Goal: Task Accomplishment & Management: Use online tool/utility

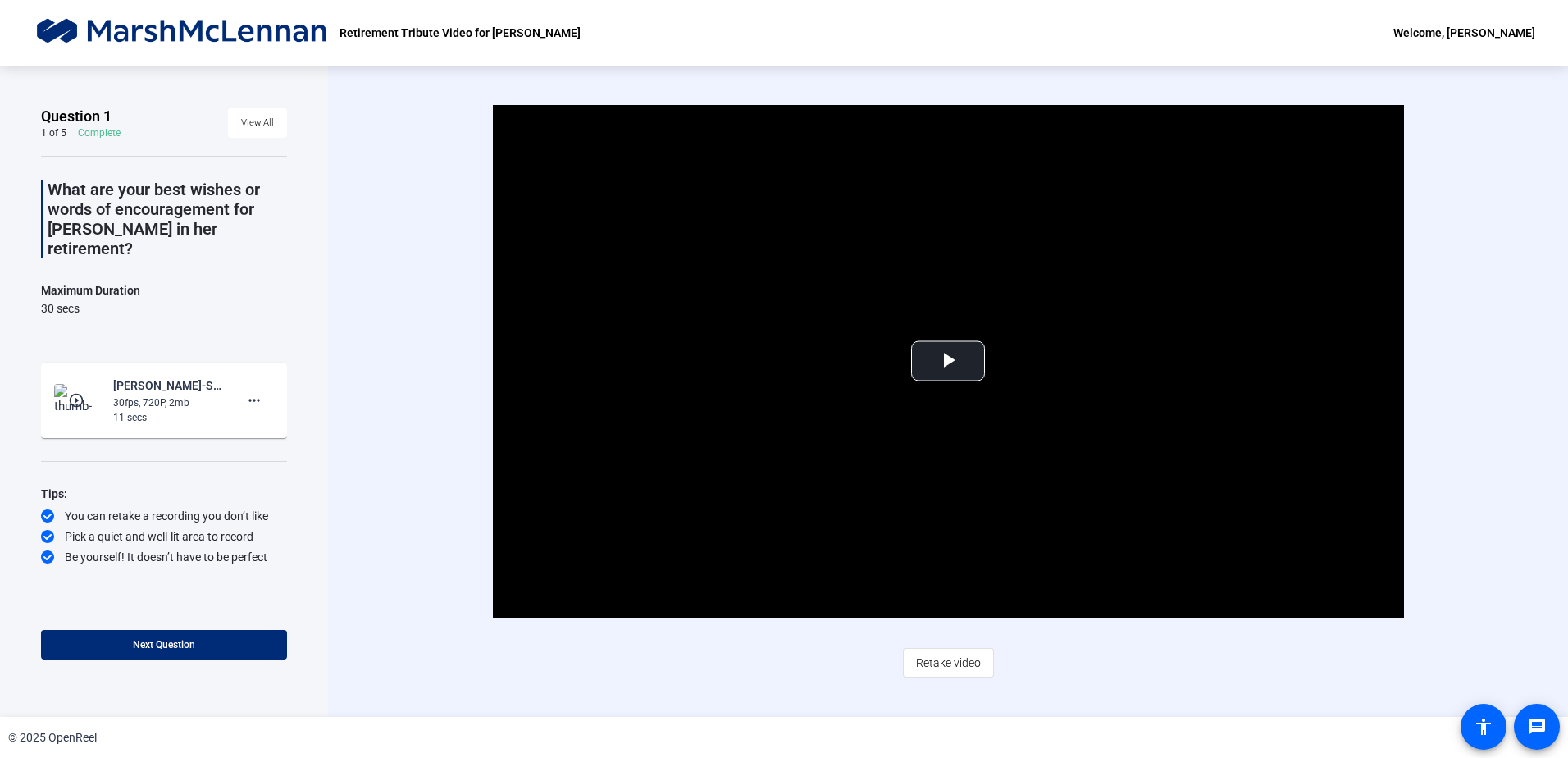
click at [257, 28] on img at bounding box center [182, 33] width 299 height 33
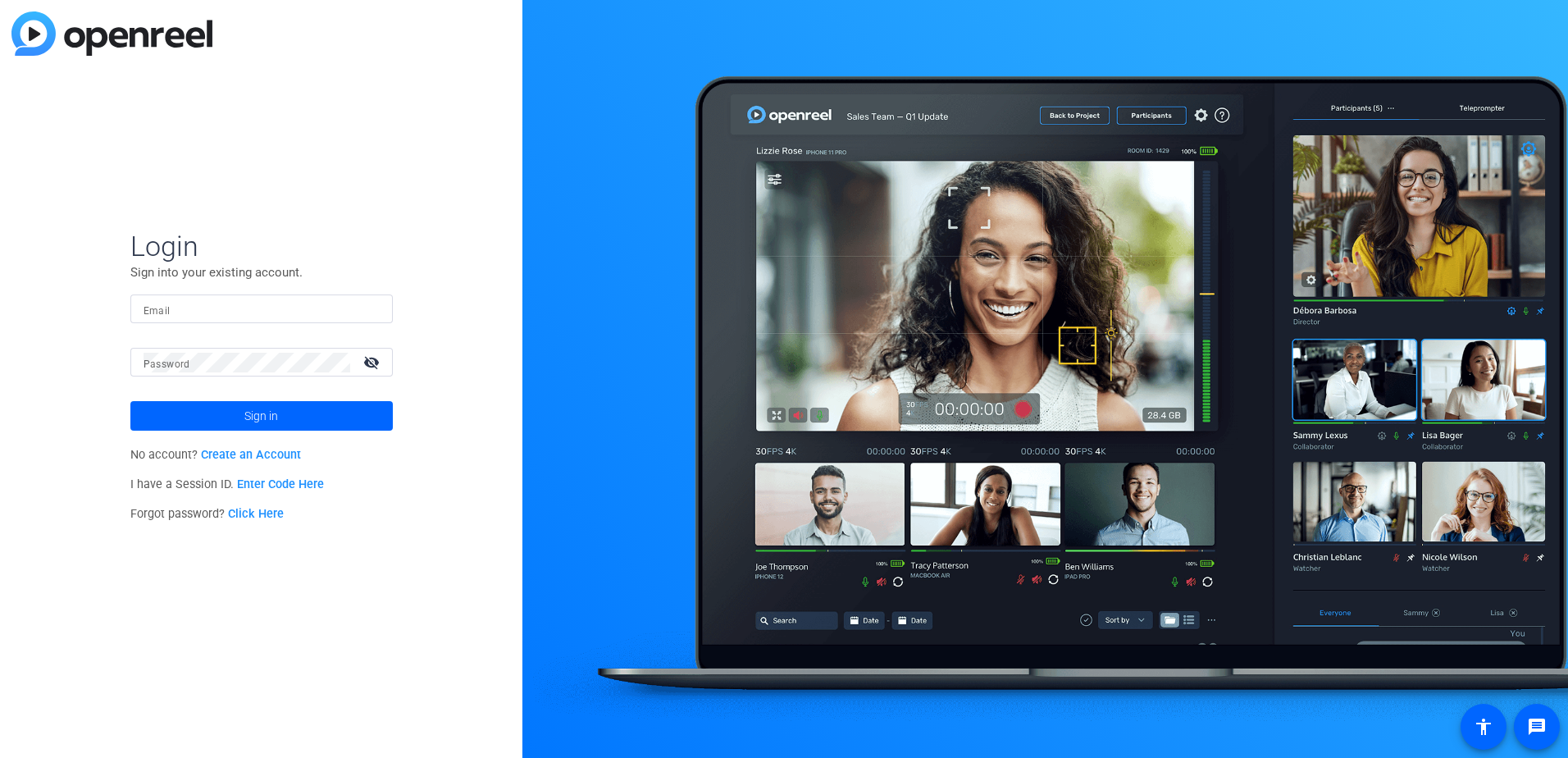
click at [206, 311] on input "Email" at bounding box center [261, 309] width 236 height 19
paste input "[PERSON_NAME][EMAIL_ADDRESS][PERSON_NAME][DOMAIN_NAME]"
type input "[PERSON_NAME][EMAIL_ADDRESS][PERSON_NAME][DOMAIN_NAME]"
click at [237, 418] on span at bounding box center [262, 415] width 263 height 40
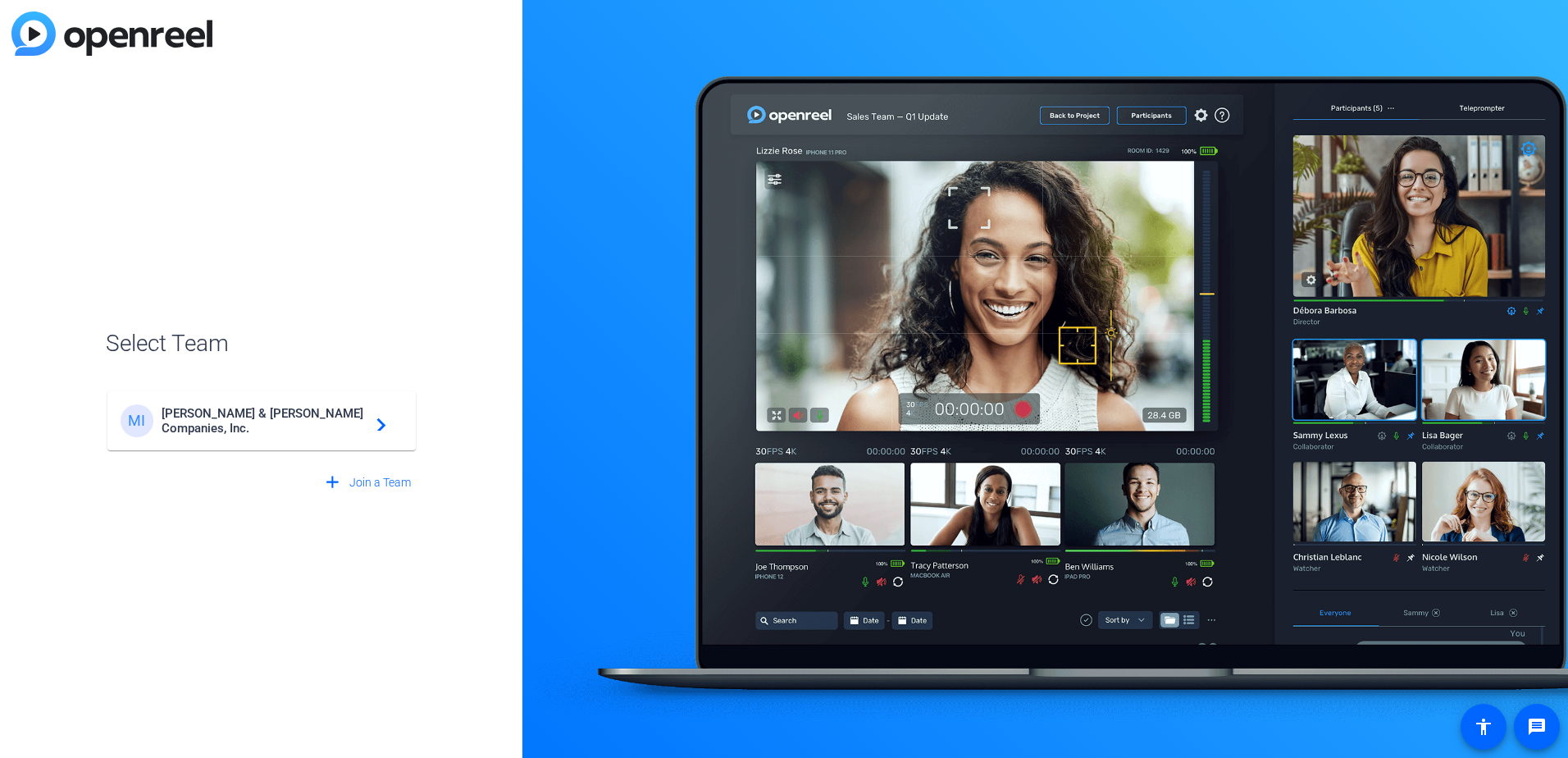
click at [294, 430] on div "MI Marsh & McLennan Companies, Inc. navigate_next" at bounding box center [261, 421] width 282 height 33
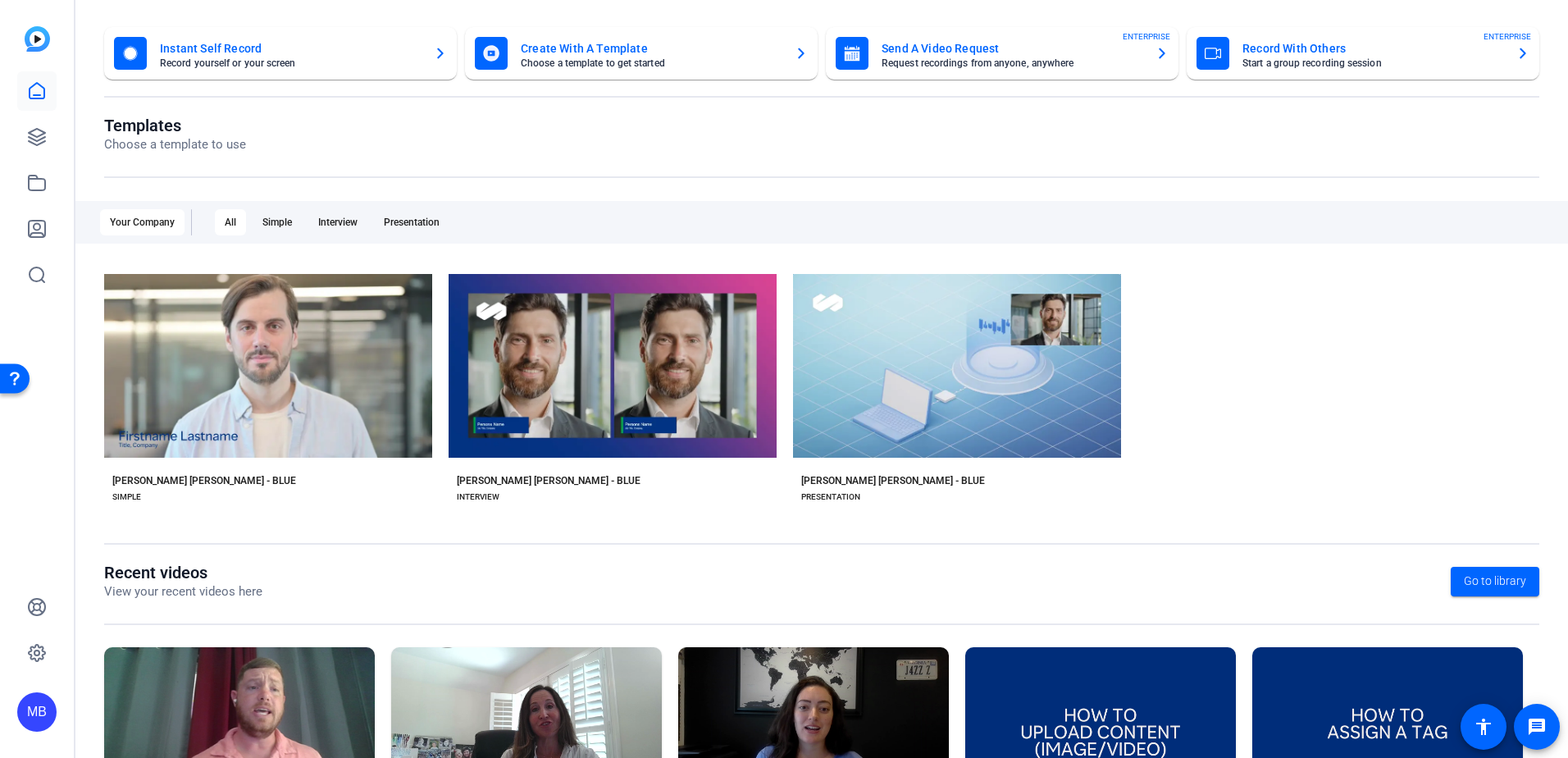
scroll to position [164, 0]
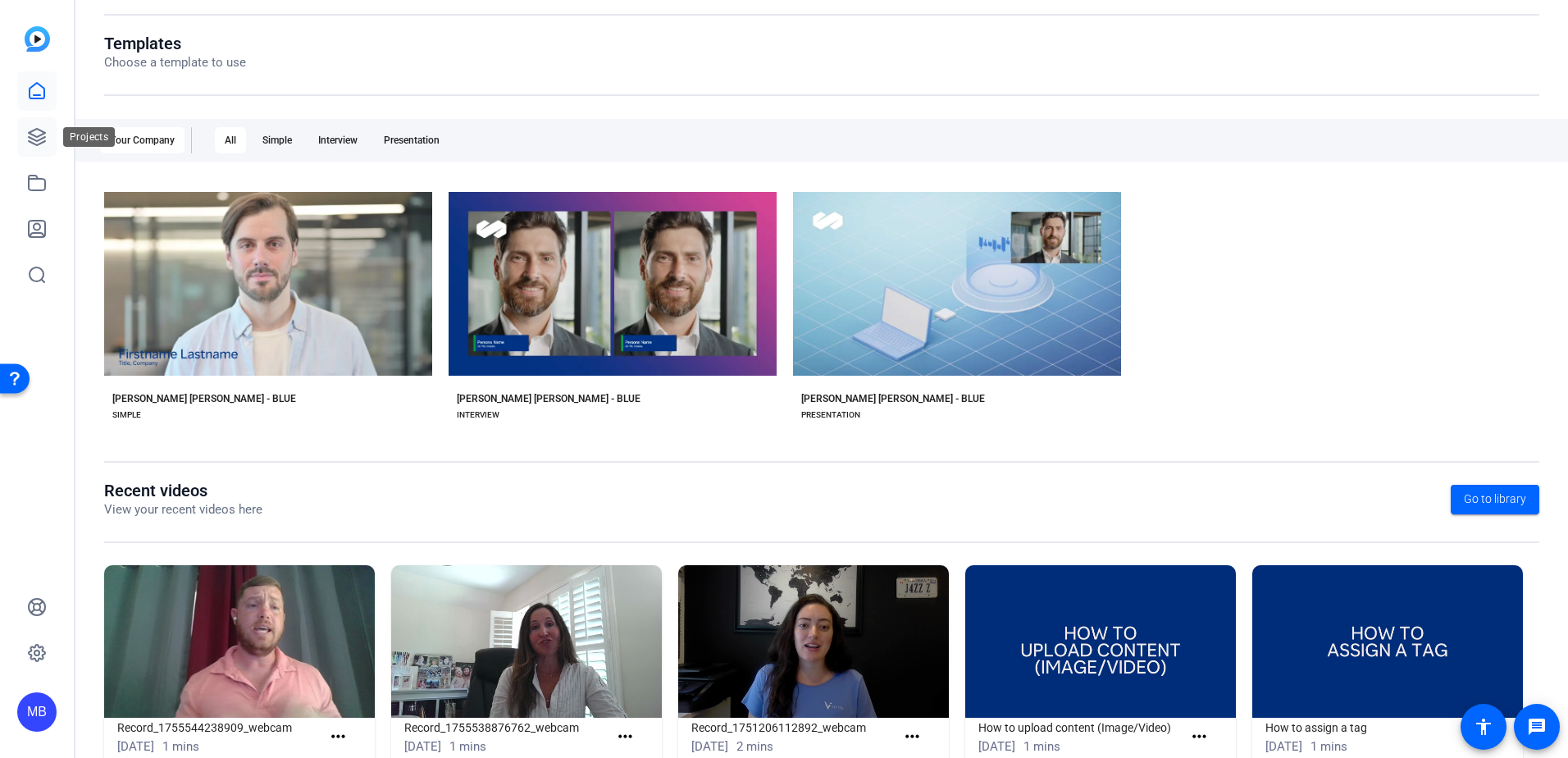
click at [35, 134] on icon at bounding box center [36, 136] width 19 height 19
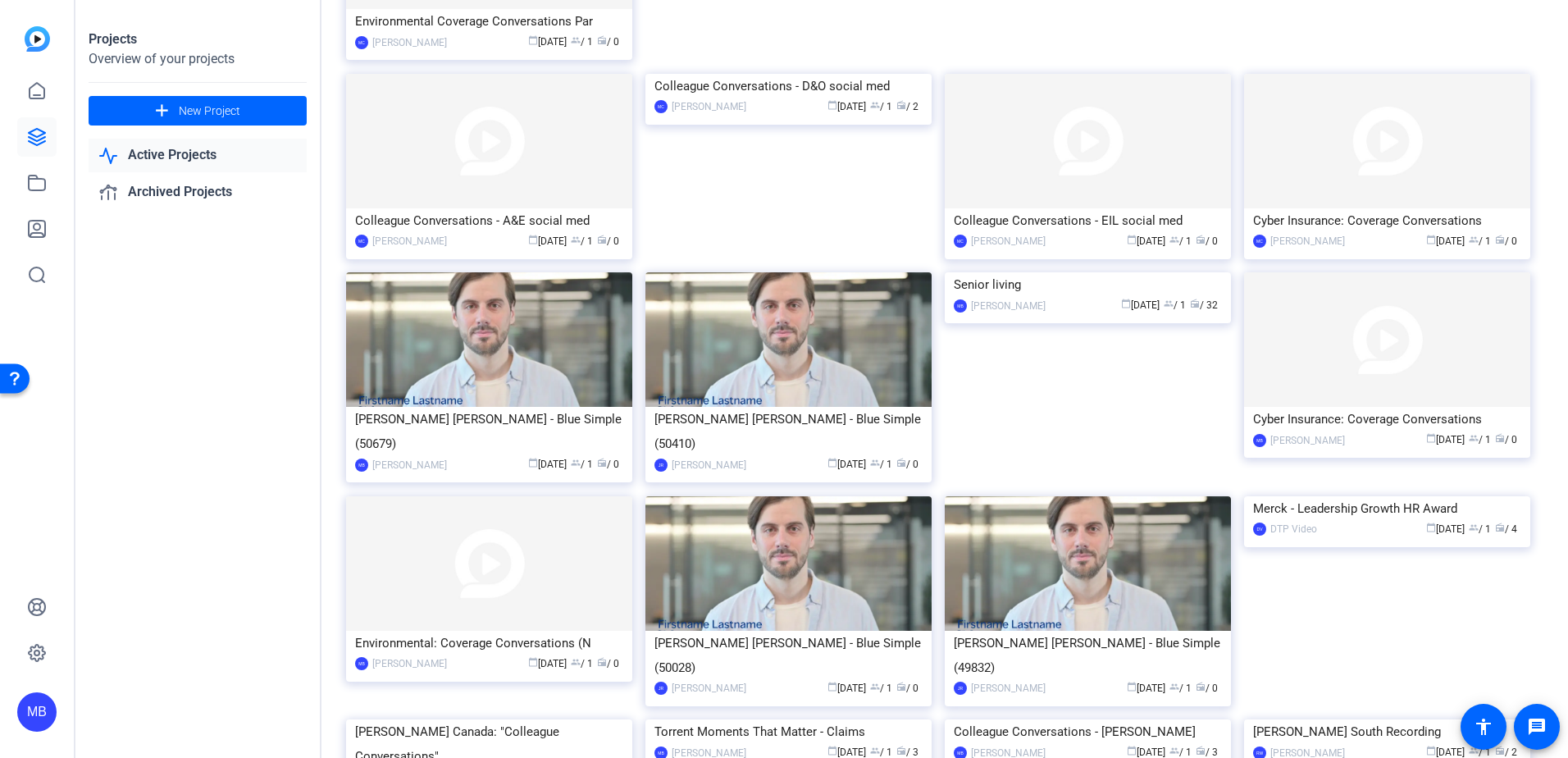
scroll to position [328, 0]
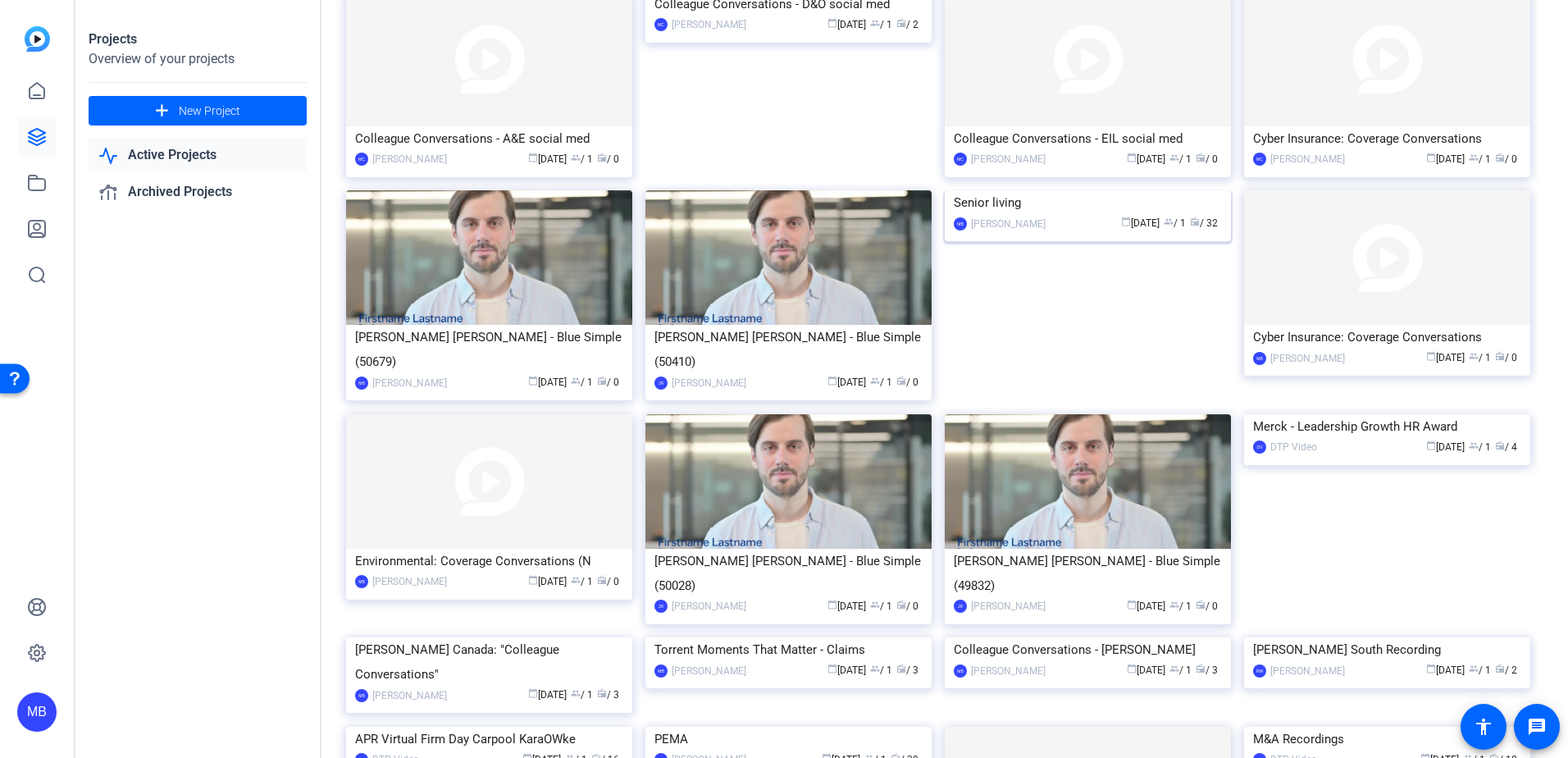
click at [516, 190] on img at bounding box center [1089, 190] width 287 height 0
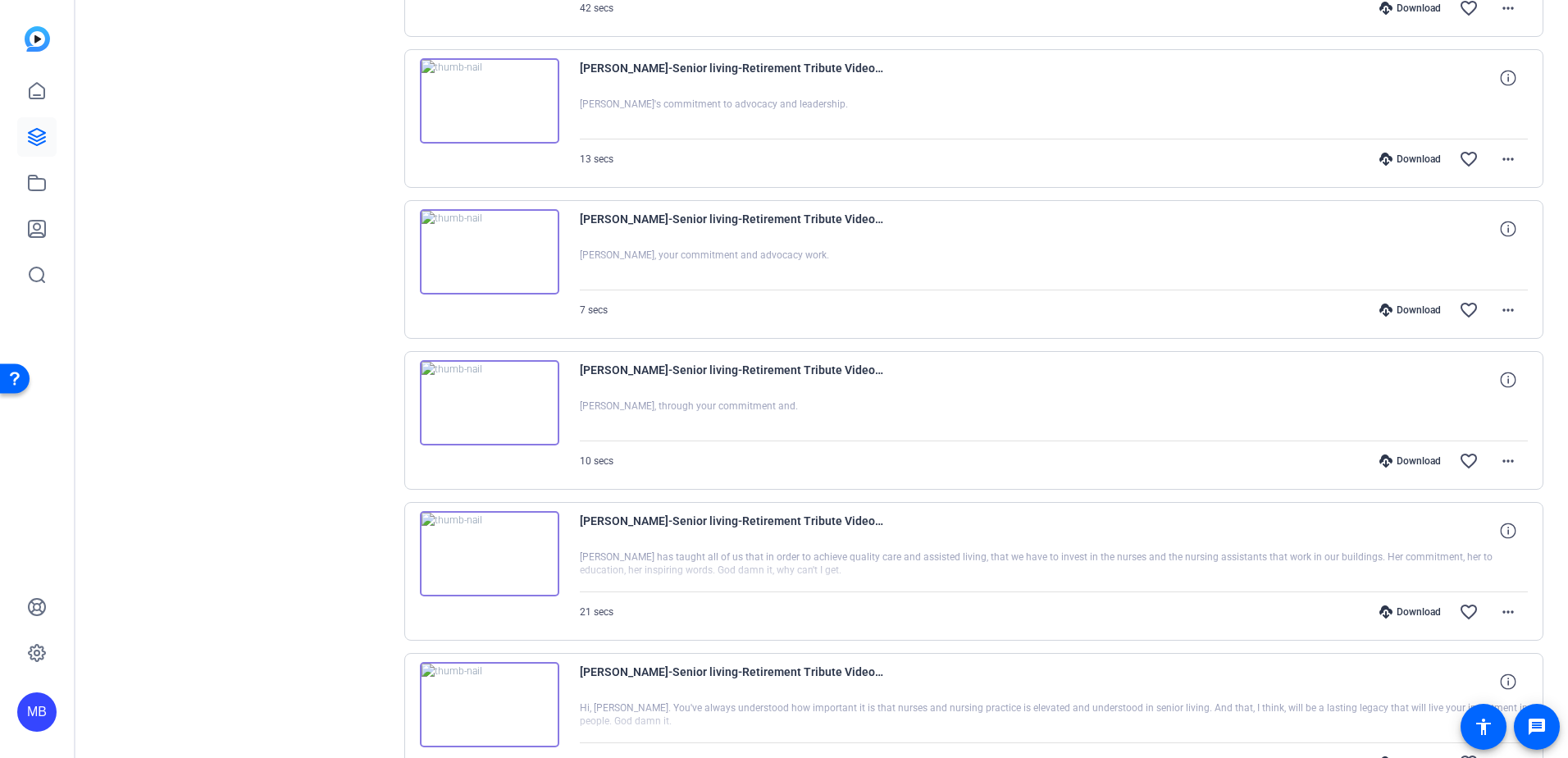
scroll to position [1203, 0]
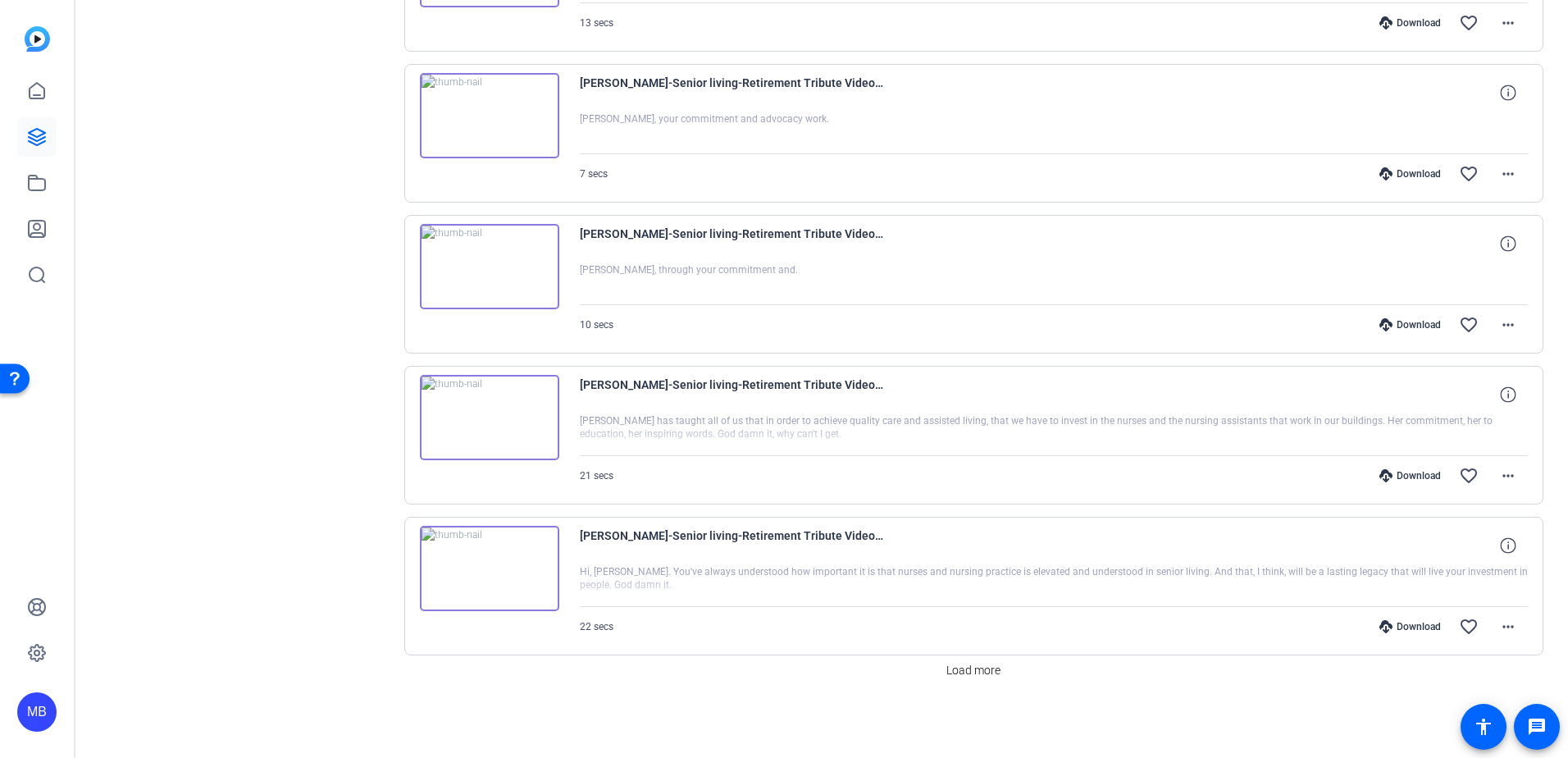
click at [516, 628] on span "22 secs" at bounding box center [596, 627] width 34 height 12
click at [516, 668] on span "Load more" at bounding box center [973, 671] width 54 height 17
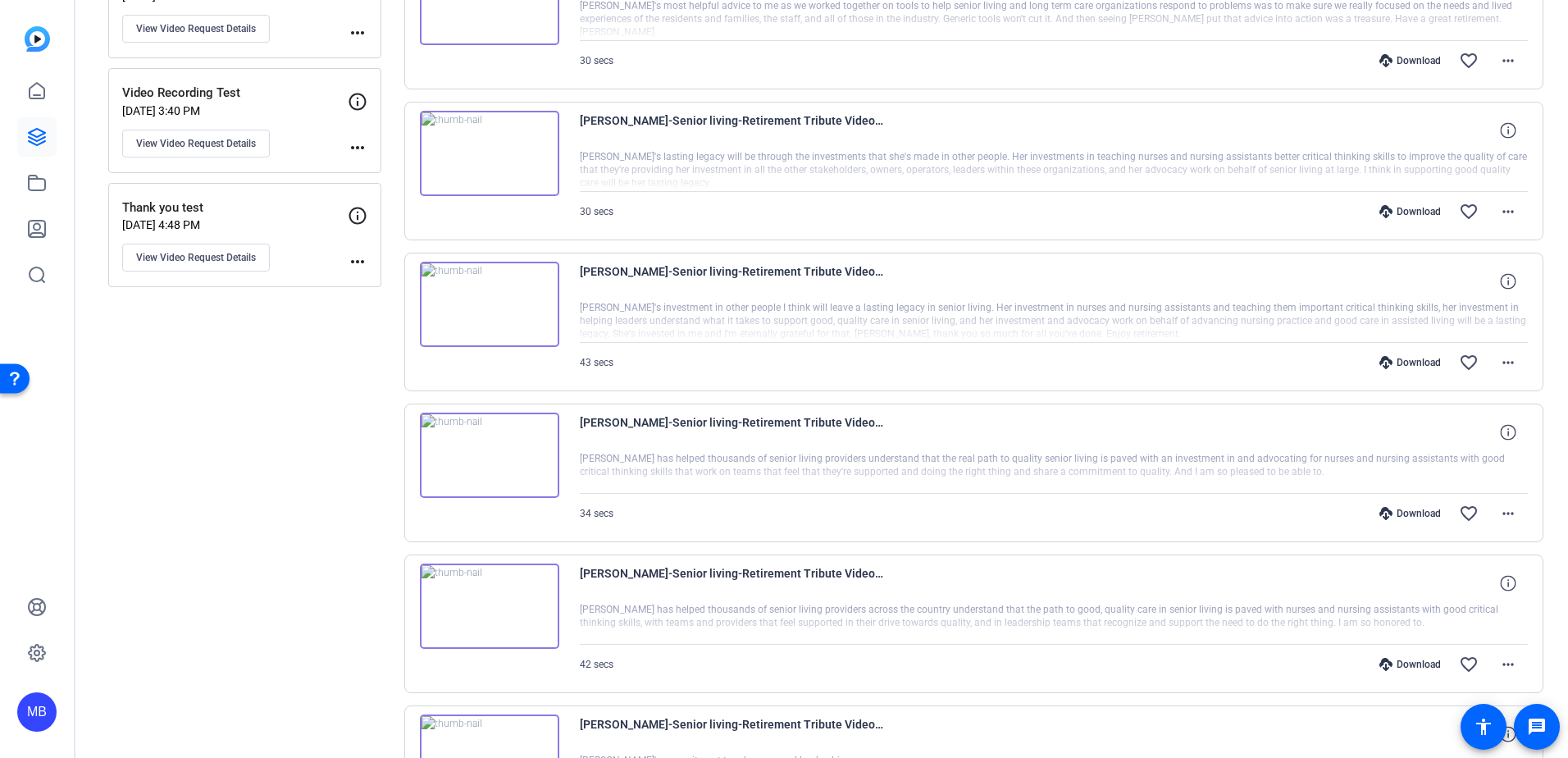
scroll to position [246, 0]
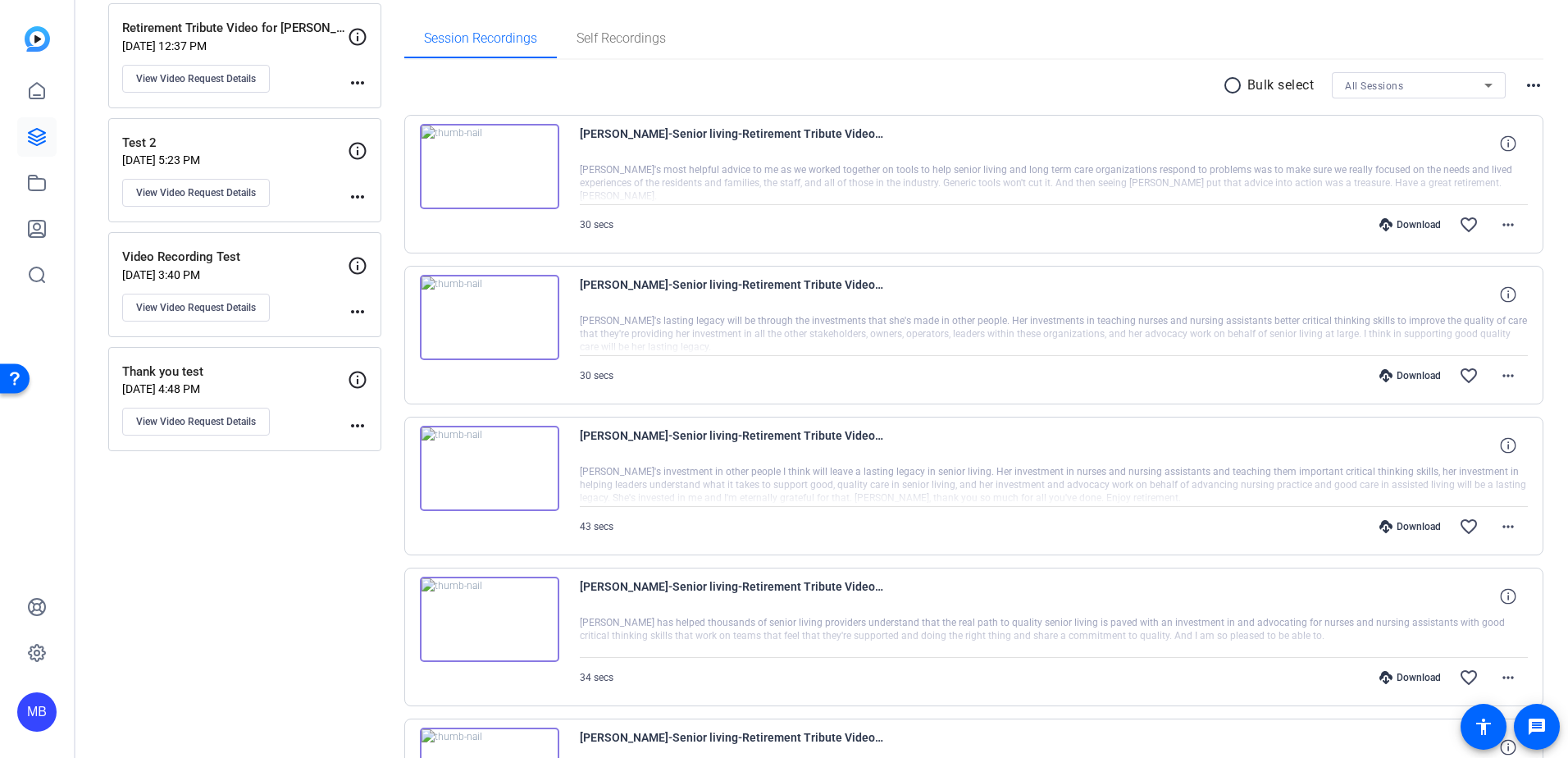
click at [488, 319] on img at bounding box center [490, 317] width 140 height 85
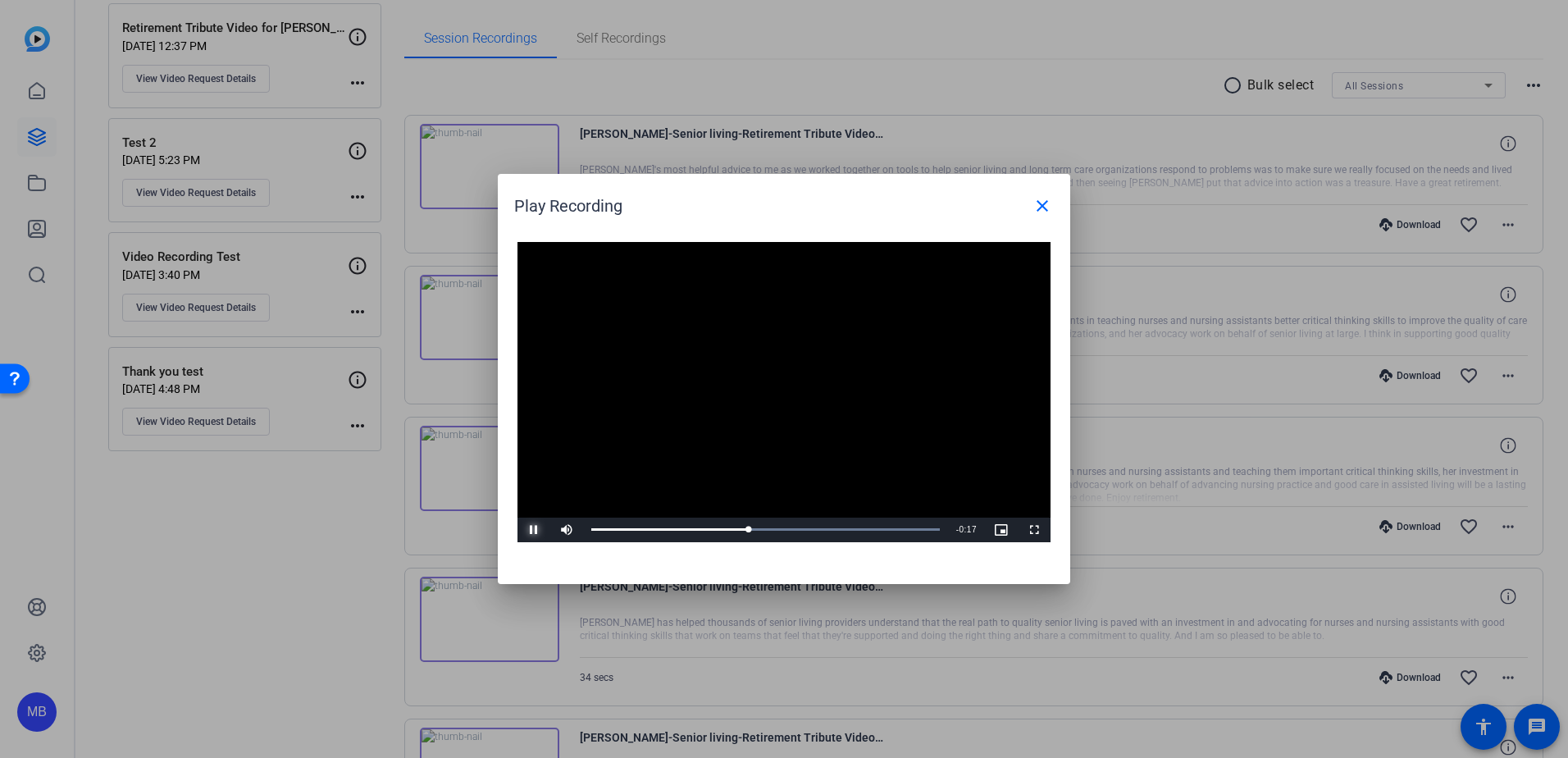
click at [516, 530] on span "Video Player" at bounding box center [534, 530] width 33 height 0
click at [516, 207] on mat-icon "close" at bounding box center [1042, 205] width 19 height 19
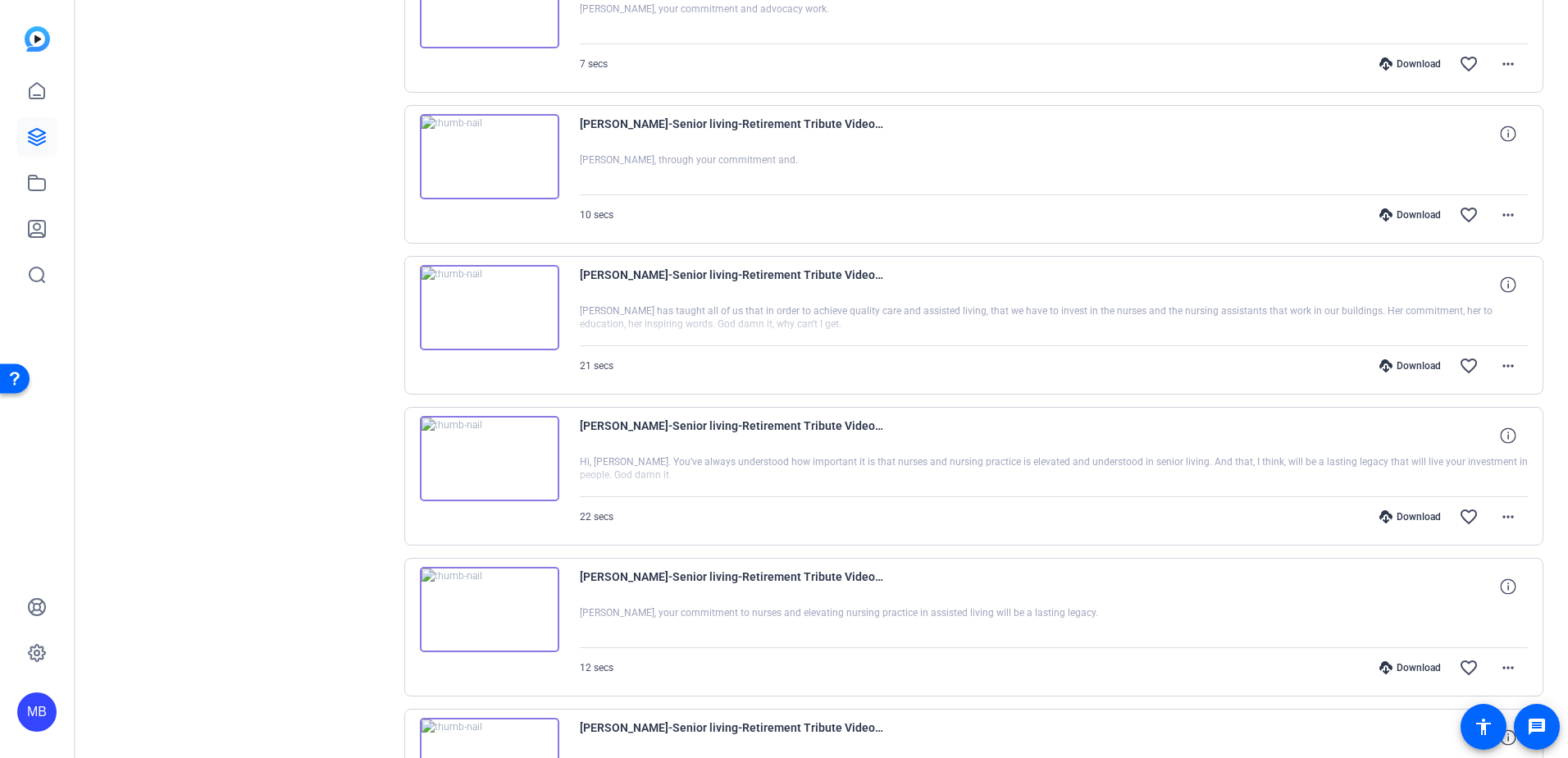
scroll to position [1476, 0]
